Goal: Transaction & Acquisition: Download file/media

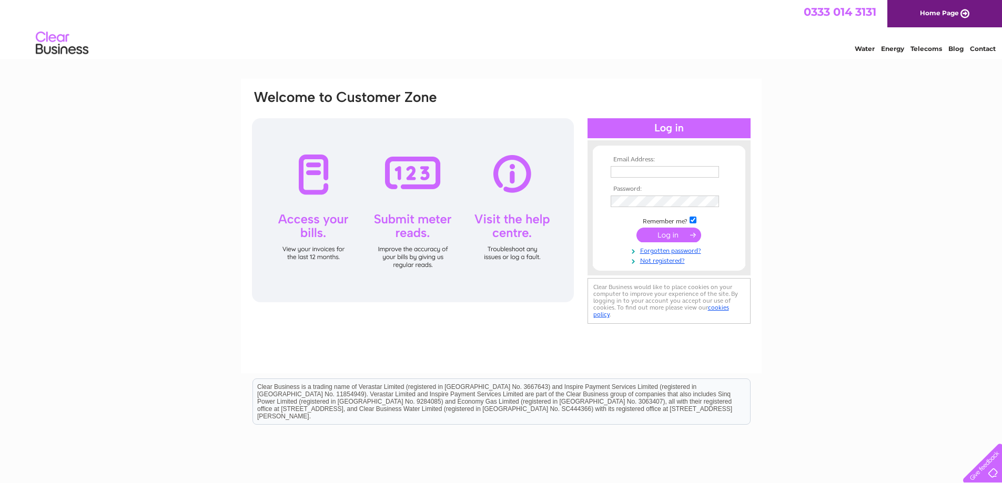
type input "williamjonesmotors@gmail.com"
click at [664, 233] on input "submit" at bounding box center [669, 235] width 65 height 15
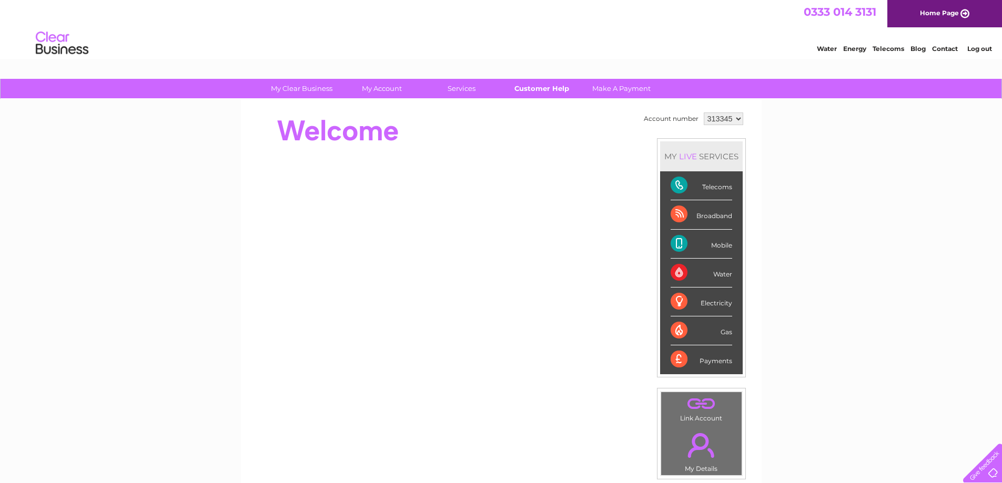
click at [540, 88] on link "Customer Help" at bounding box center [541, 88] width 87 height 19
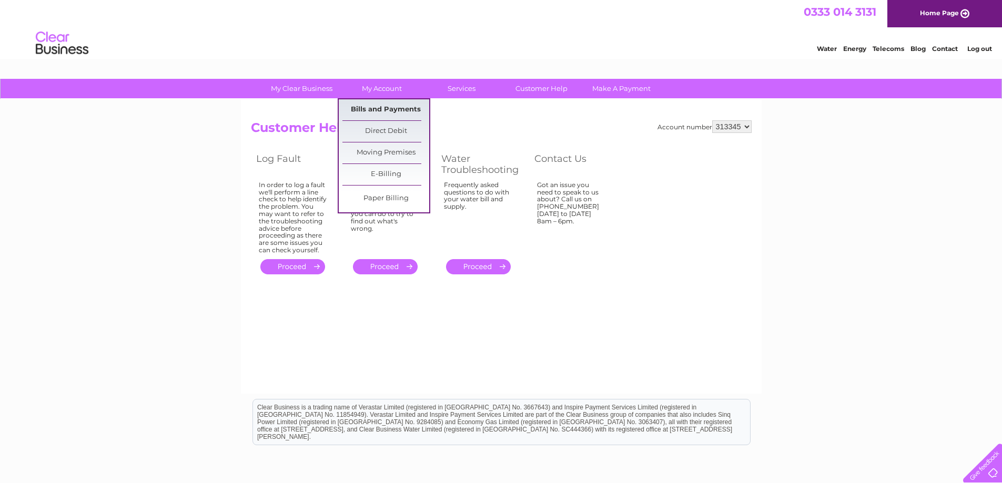
click at [376, 109] on link "Bills and Payments" at bounding box center [385, 109] width 87 height 21
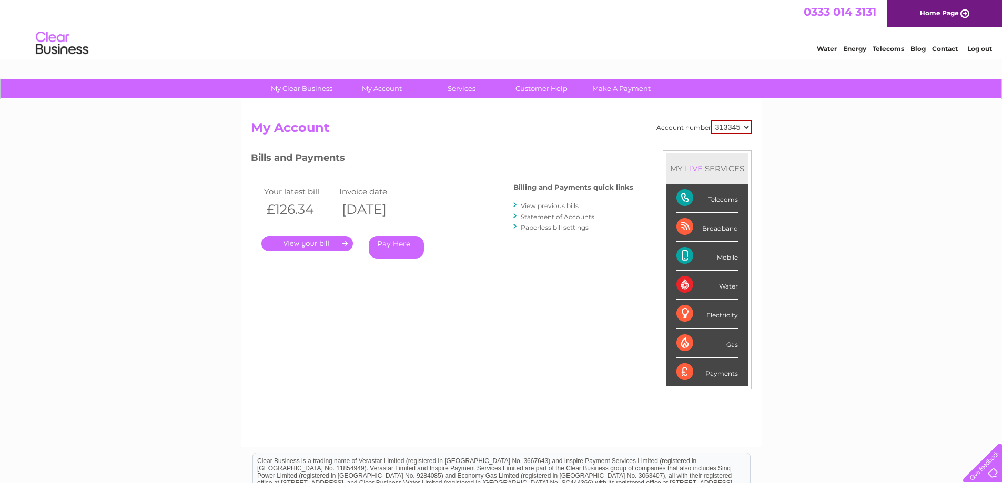
click at [315, 241] on link "." at bounding box center [307, 243] width 92 height 15
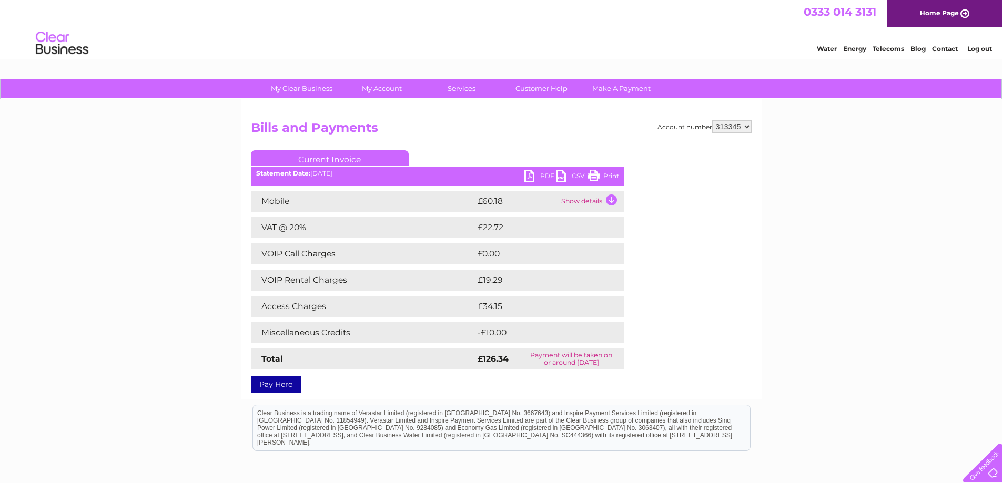
click at [537, 174] on link "PDF" at bounding box center [541, 177] width 32 height 15
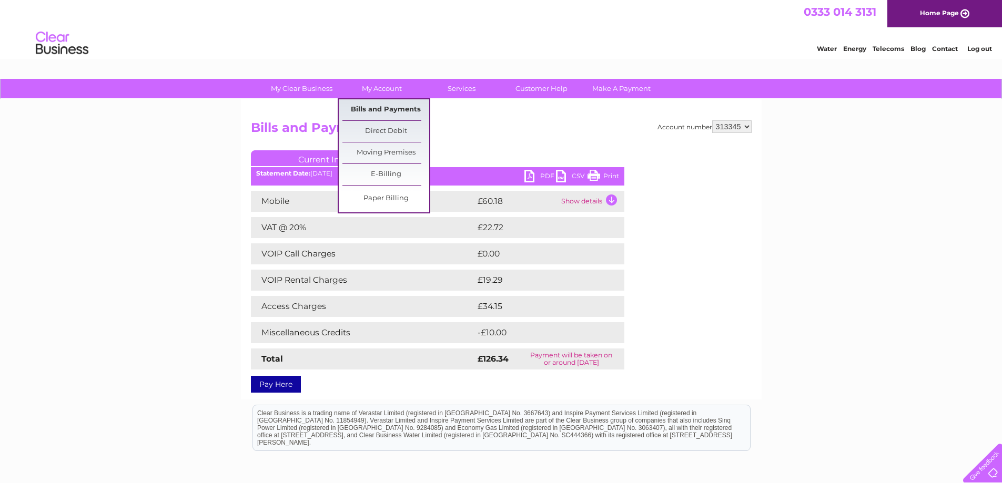
click at [388, 109] on link "Bills and Payments" at bounding box center [385, 109] width 87 height 21
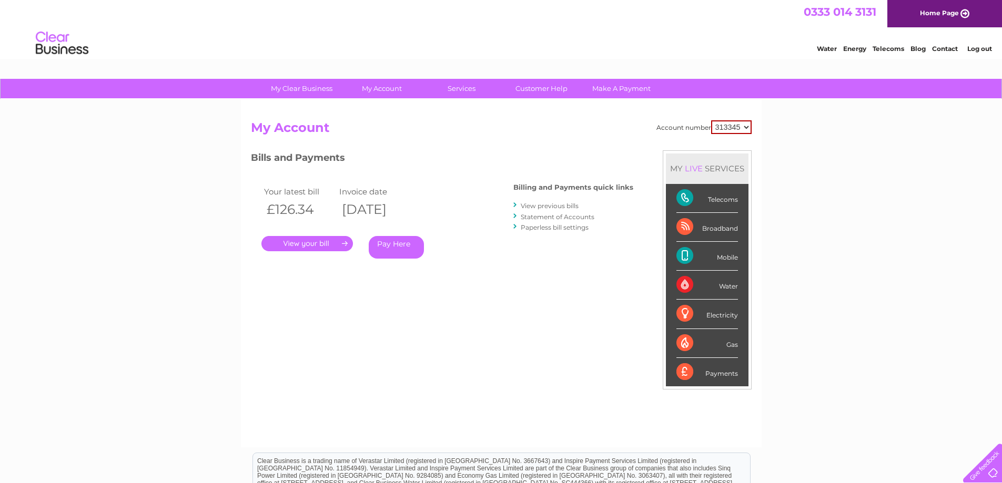
click at [533, 204] on link "View previous bills" at bounding box center [550, 206] width 58 height 8
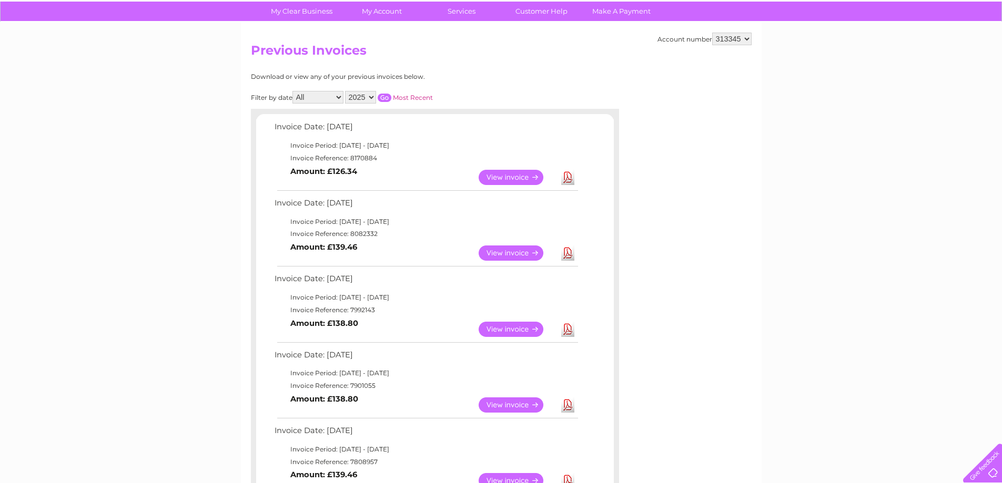
scroll to position [105, 0]
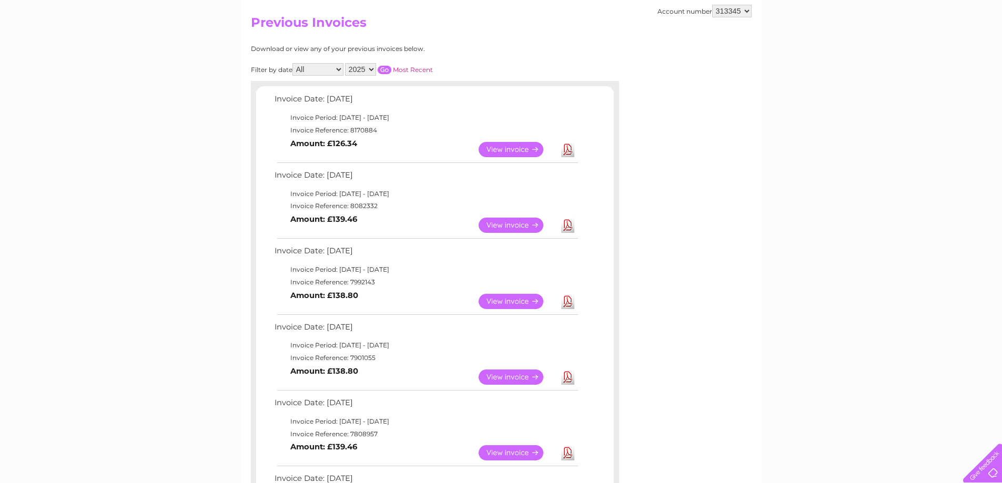
drag, startPoint x: 349, startPoint y: 206, endPoint x: 377, endPoint y: 204, distance: 27.9
click at [377, 204] on td "Invoice Reference: 8082332" at bounding box center [426, 206] width 308 height 13
copy td "8082332"
click at [566, 227] on link "Download" at bounding box center [567, 225] width 13 height 15
drag, startPoint x: 348, startPoint y: 128, endPoint x: 377, endPoint y: 129, distance: 28.9
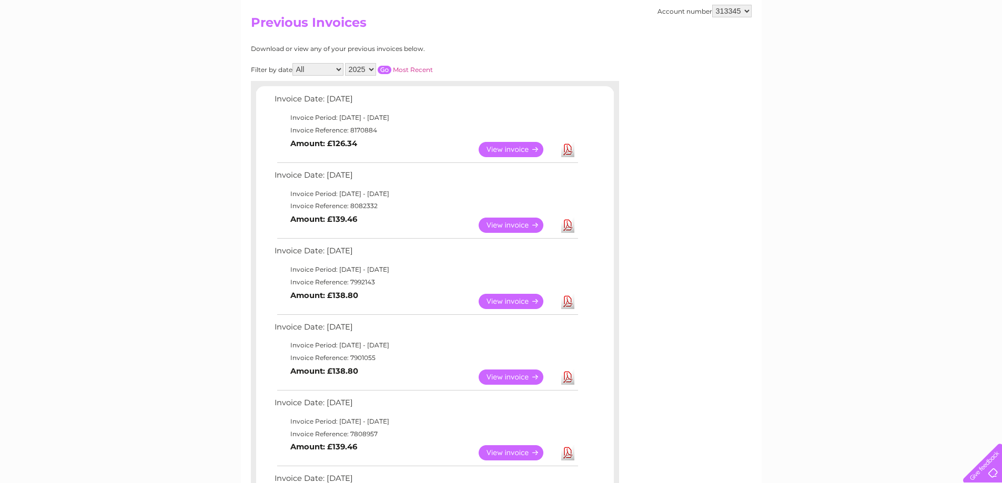
click at [377, 129] on td "Invoice Reference: 8170884" at bounding box center [426, 130] width 308 height 13
copy td "8170884"
click at [564, 152] on link "Download" at bounding box center [567, 149] width 13 height 15
